Goal: Transaction & Acquisition: Purchase product/service

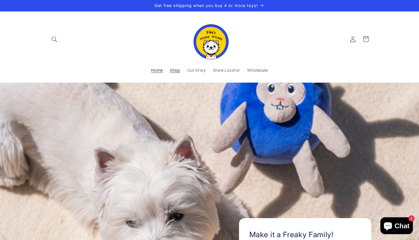
click at [178, 70] on span "Shop" at bounding box center [175, 70] width 10 height 5
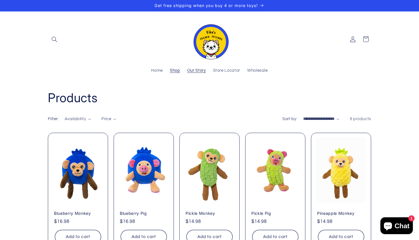
click at [195, 71] on span "Our Story" at bounding box center [196, 70] width 19 height 5
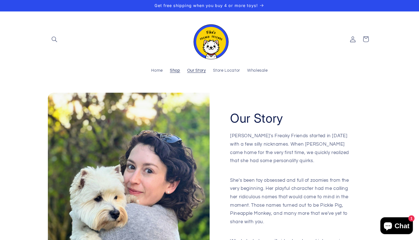
click at [177, 70] on span "Shop" at bounding box center [175, 70] width 10 height 5
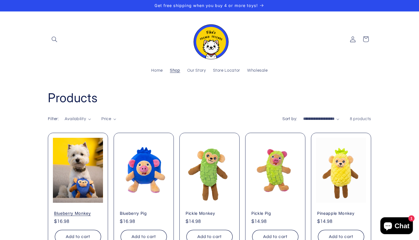
click at [87, 211] on link "Blueberry Monkey" at bounding box center [78, 213] width 48 height 5
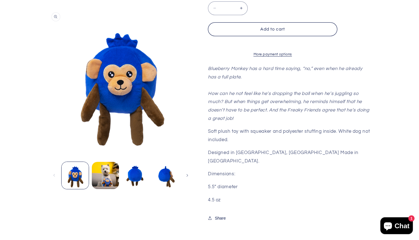
scroll to position [176, 0]
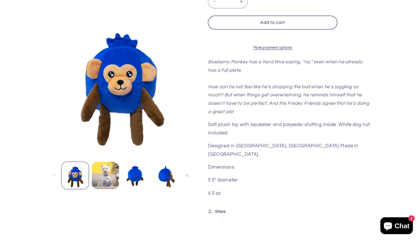
click at [105, 175] on button "Load image 2 in gallery view" at bounding box center [105, 175] width 27 height 27
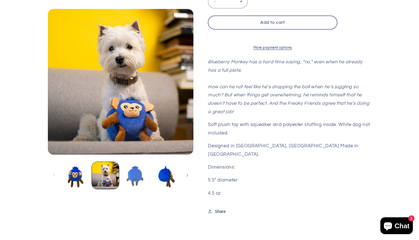
click at [137, 177] on button "Load image 3 in gallery view" at bounding box center [135, 175] width 27 height 27
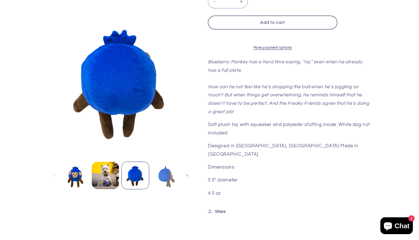
click at [165, 177] on button "Load image 4 in gallery view" at bounding box center [165, 175] width 27 height 27
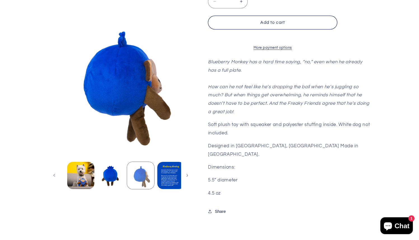
scroll to position [0, 29]
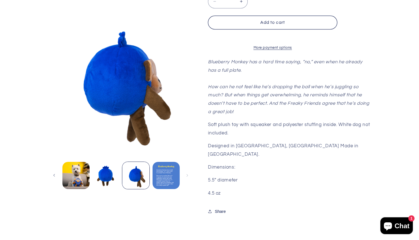
click at [171, 179] on button "Load image 5 in gallery view" at bounding box center [166, 175] width 27 height 27
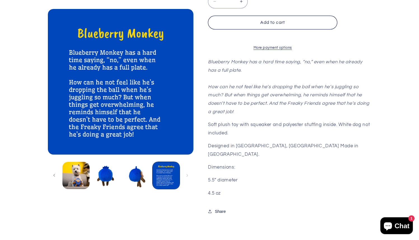
click at [123, 206] on div "Image 5 is now available in gallery view Skip to product information Open media…" at bounding box center [121, 70] width 146 height 294
click at [109, 176] on button "Load image 3 in gallery view" at bounding box center [105, 175] width 27 height 27
